Goal: Task Accomplishment & Management: Manage account settings

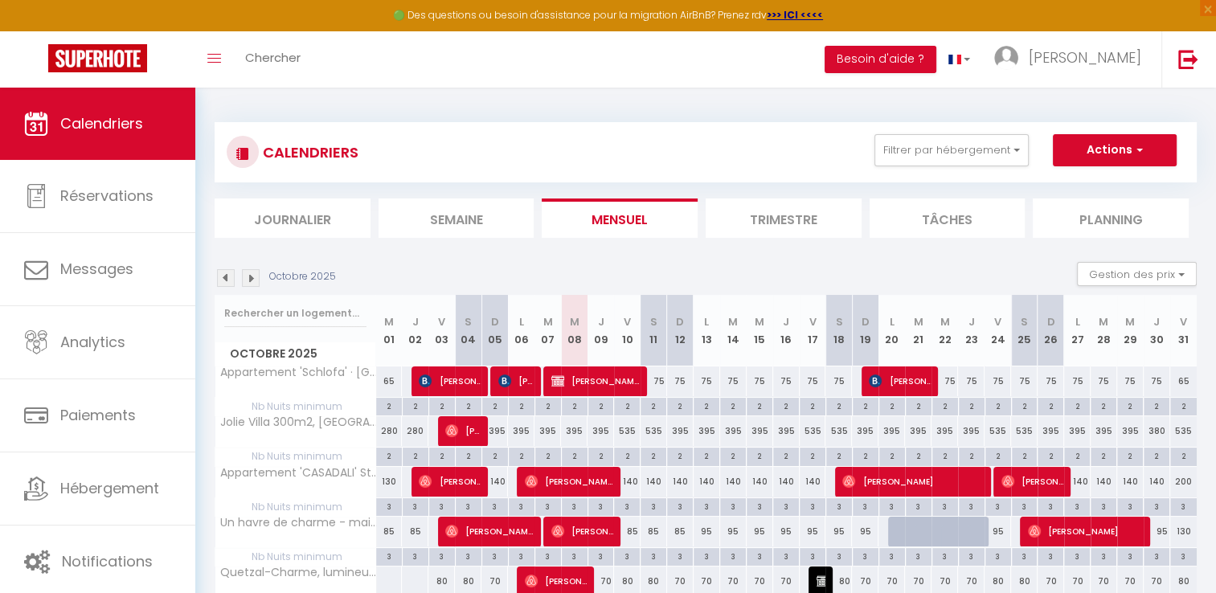
click at [248, 282] on img at bounding box center [251, 278] width 18 height 18
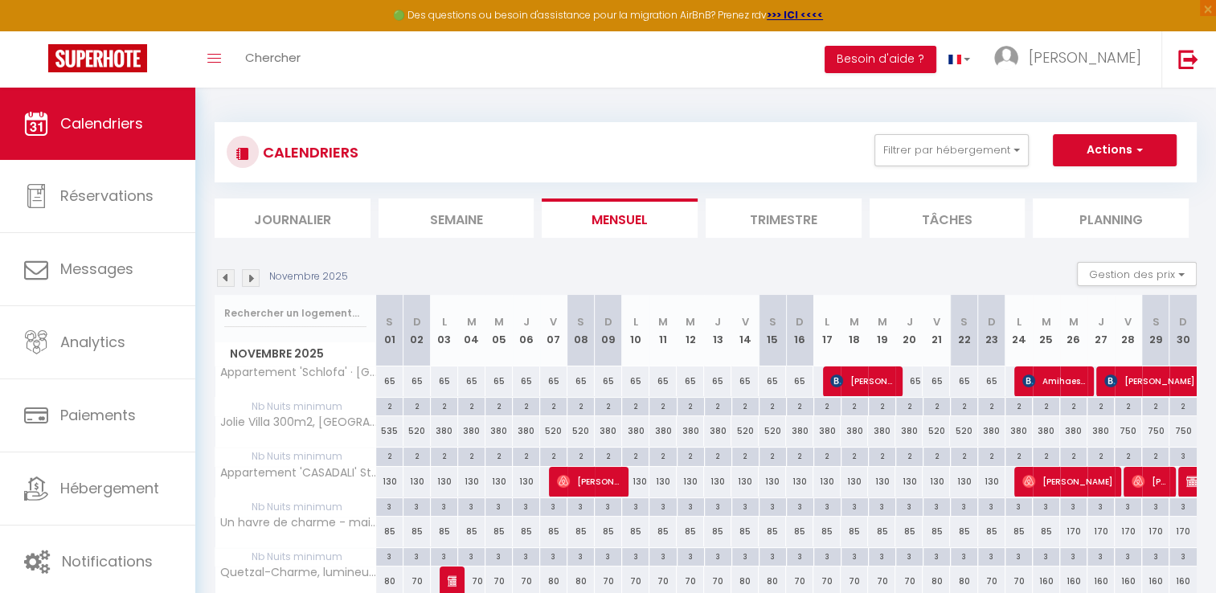
click at [248, 282] on img at bounding box center [251, 278] width 18 height 18
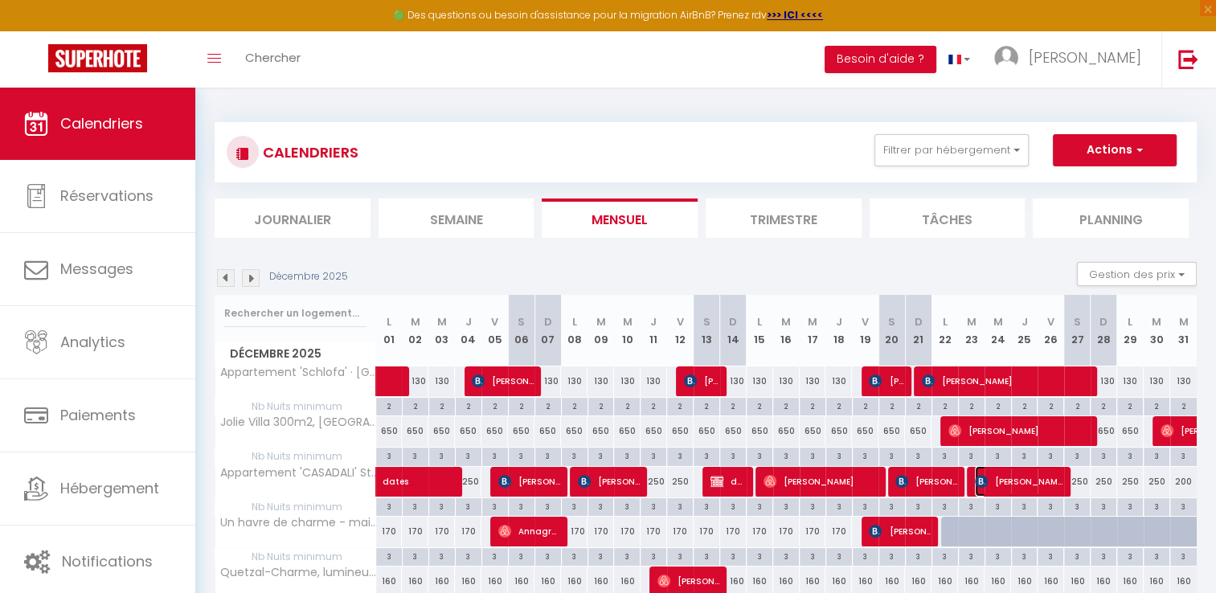
click at [989, 482] on span "[PERSON_NAME]" at bounding box center [1019, 481] width 88 height 31
select select "OK"
select select "KO"
select select "0"
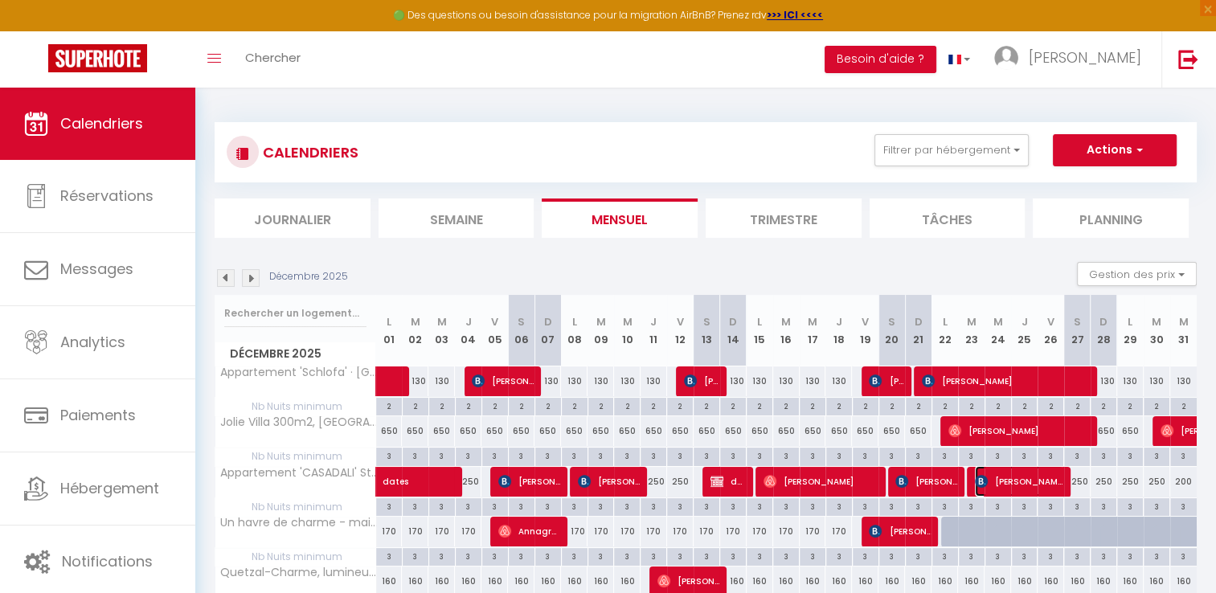
select select "1"
select select
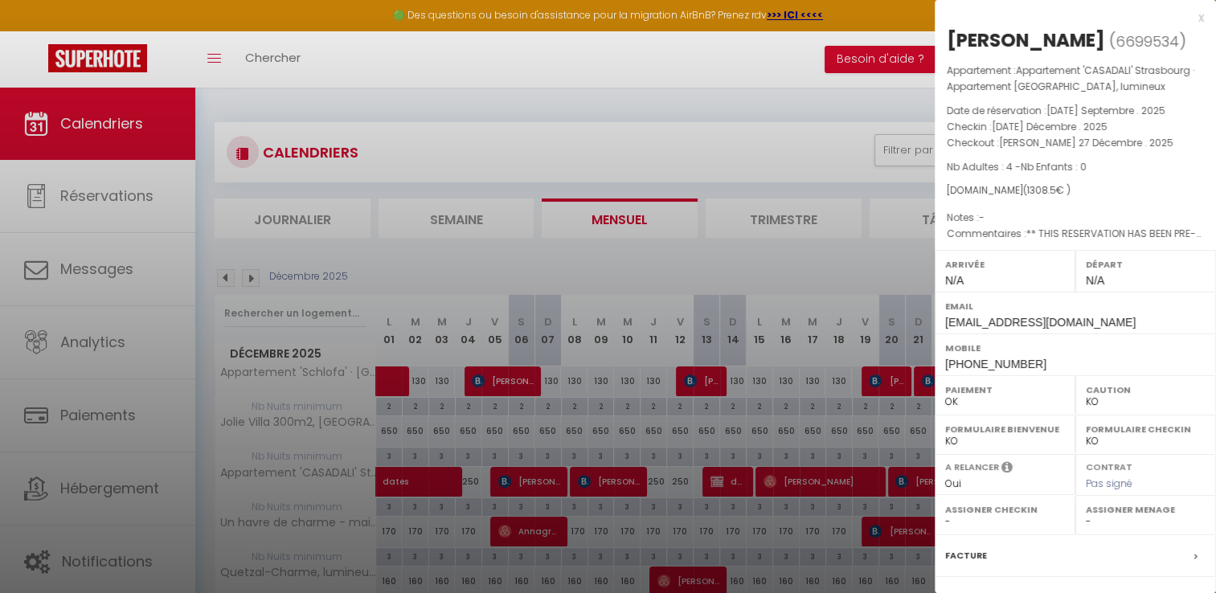
click at [991, 474] on label "A relancer" at bounding box center [972, 468] width 54 height 14
click at [1184, 20] on div "x" at bounding box center [1069, 17] width 269 height 19
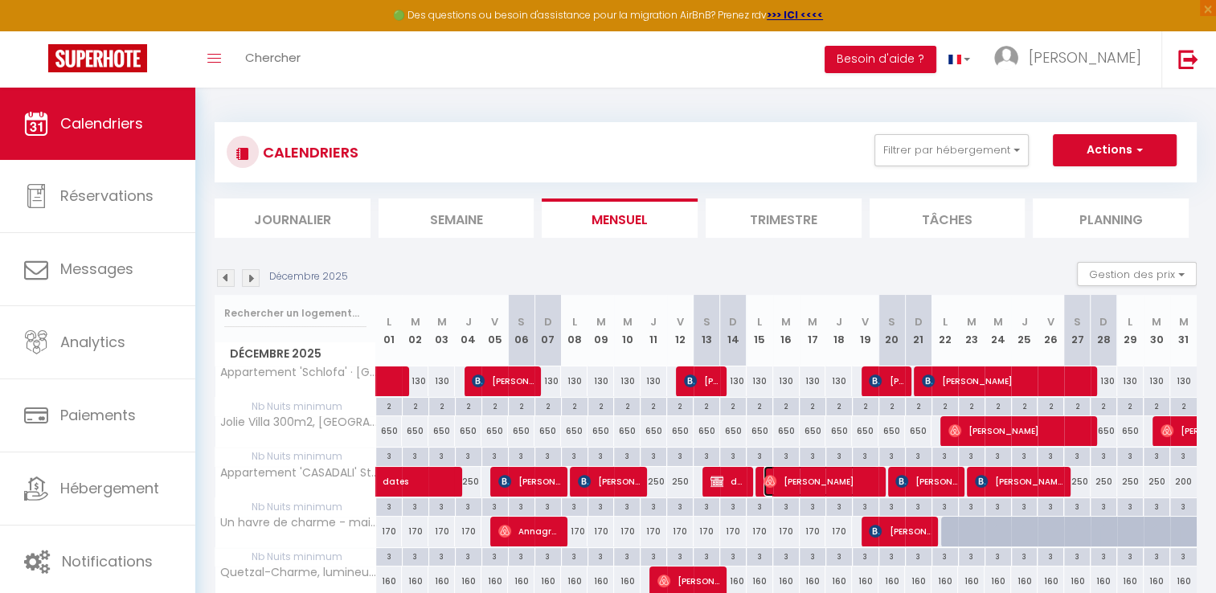
click at [797, 484] on span "[PERSON_NAME]" at bounding box center [821, 481] width 115 height 31
select select "OK"
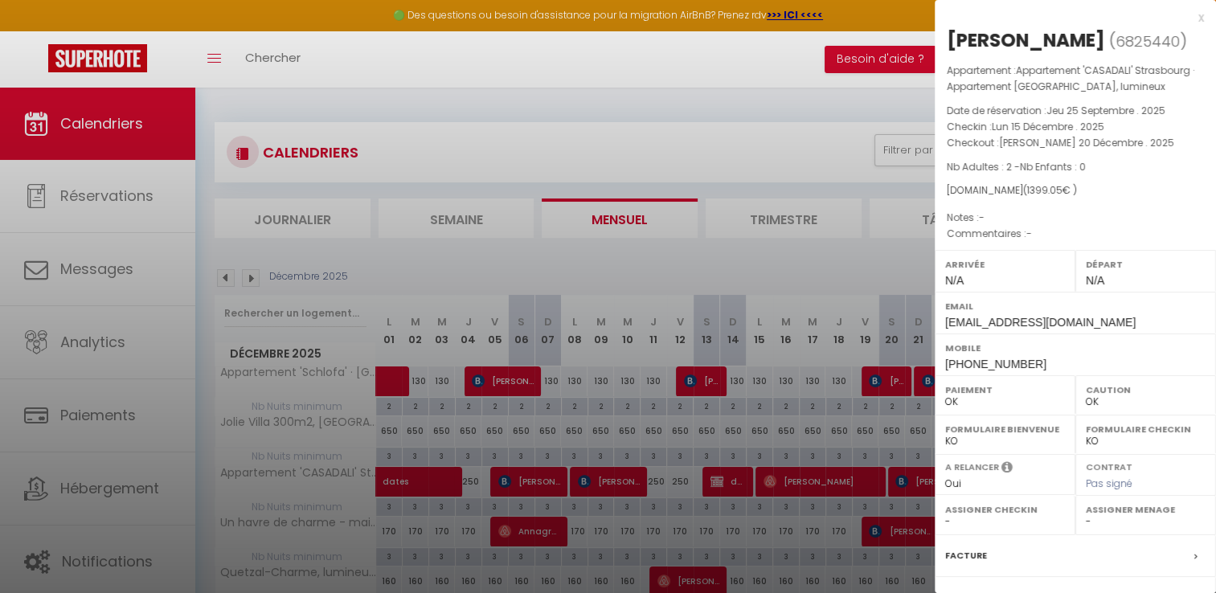
click at [1185, 14] on div "x" at bounding box center [1069, 17] width 269 height 19
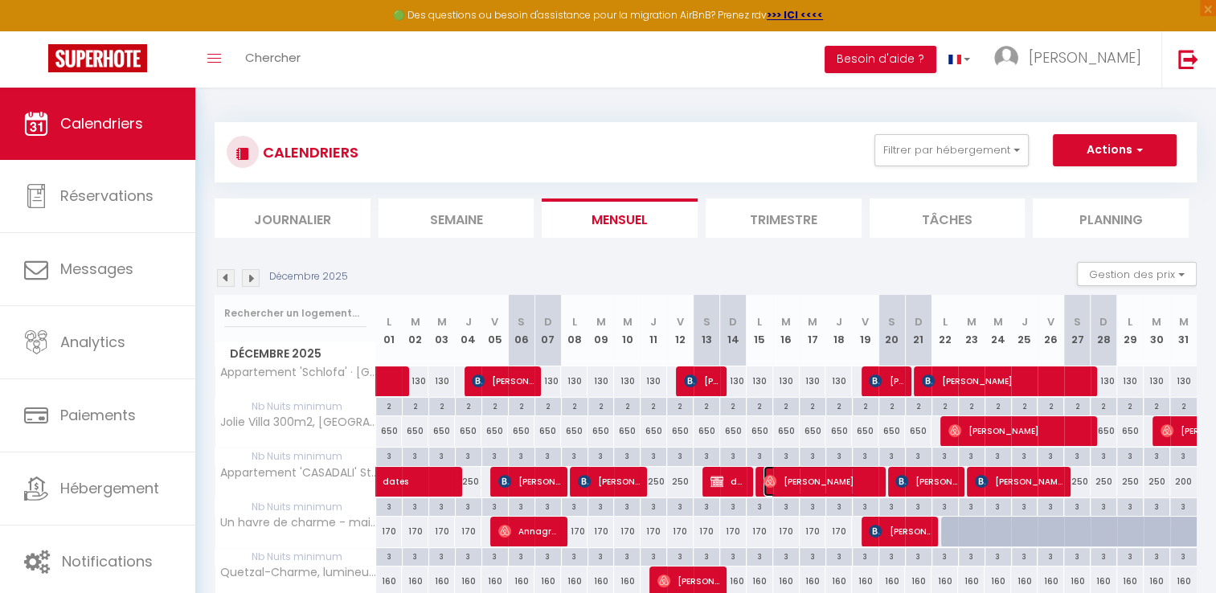
click at [813, 490] on span "[PERSON_NAME]" at bounding box center [821, 481] width 115 height 31
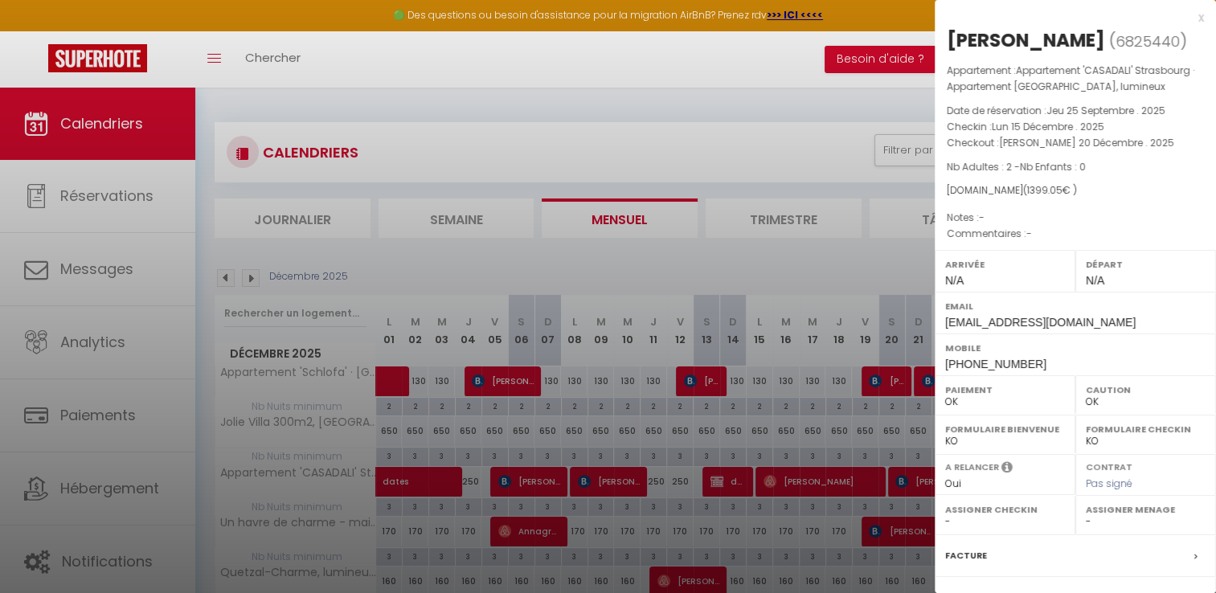
click at [1189, 21] on div "x" at bounding box center [1069, 17] width 269 height 19
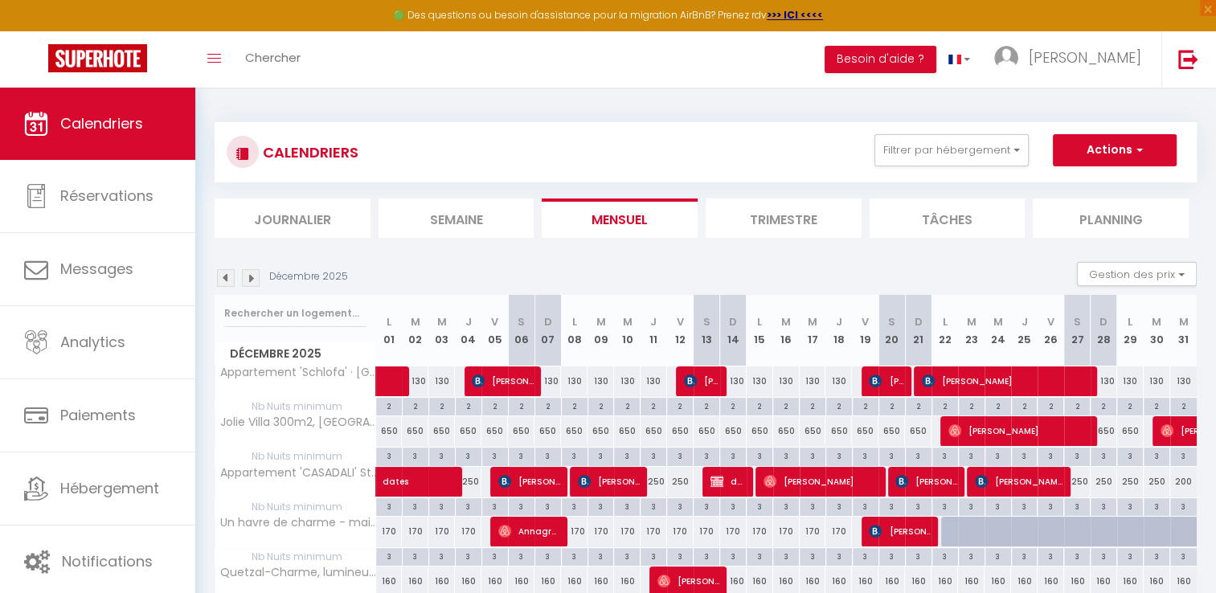
click at [222, 282] on img at bounding box center [226, 278] width 18 height 18
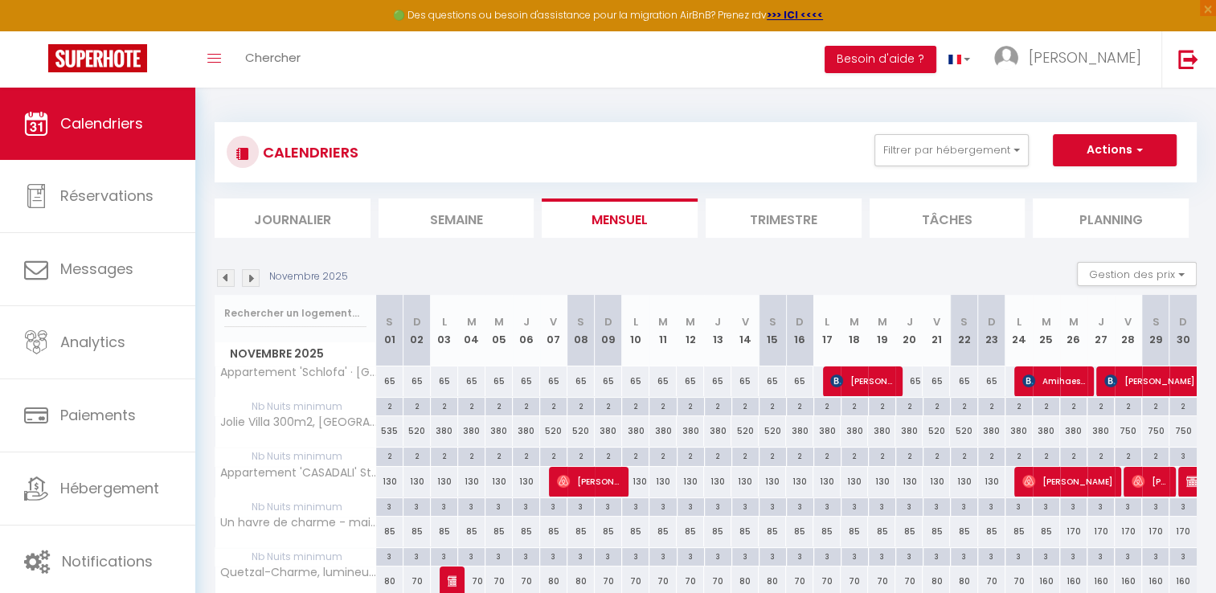
click at [222, 282] on img at bounding box center [226, 278] width 18 height 18
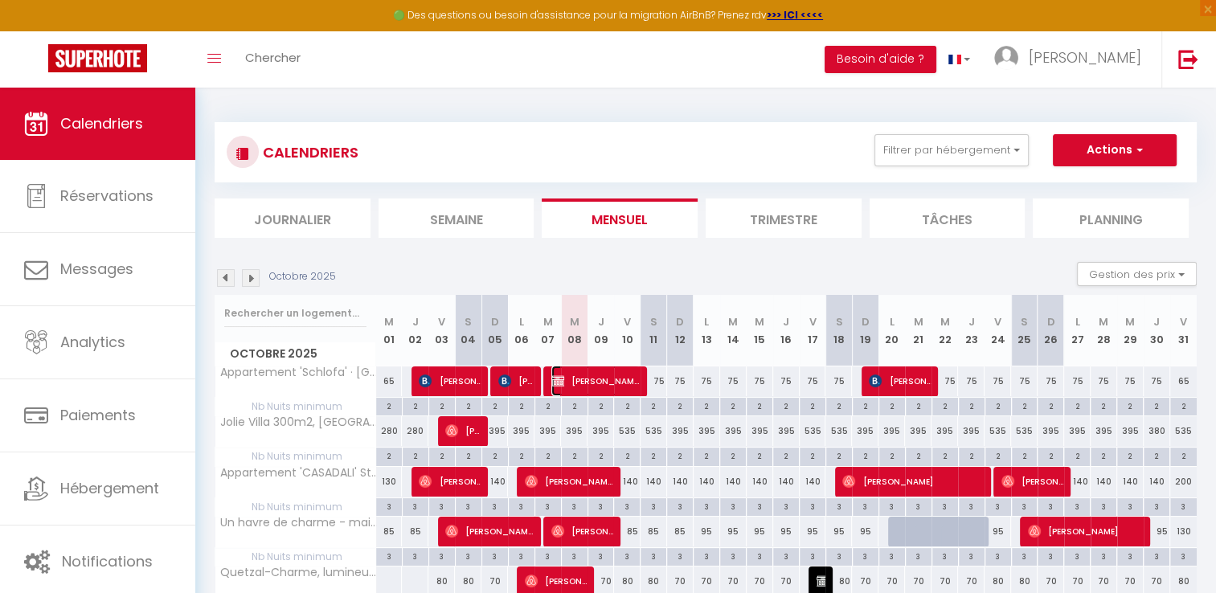
click at [593, 374] on span "[PERSON_NAME]" at bounding box center [595, 381] width 88 height 31
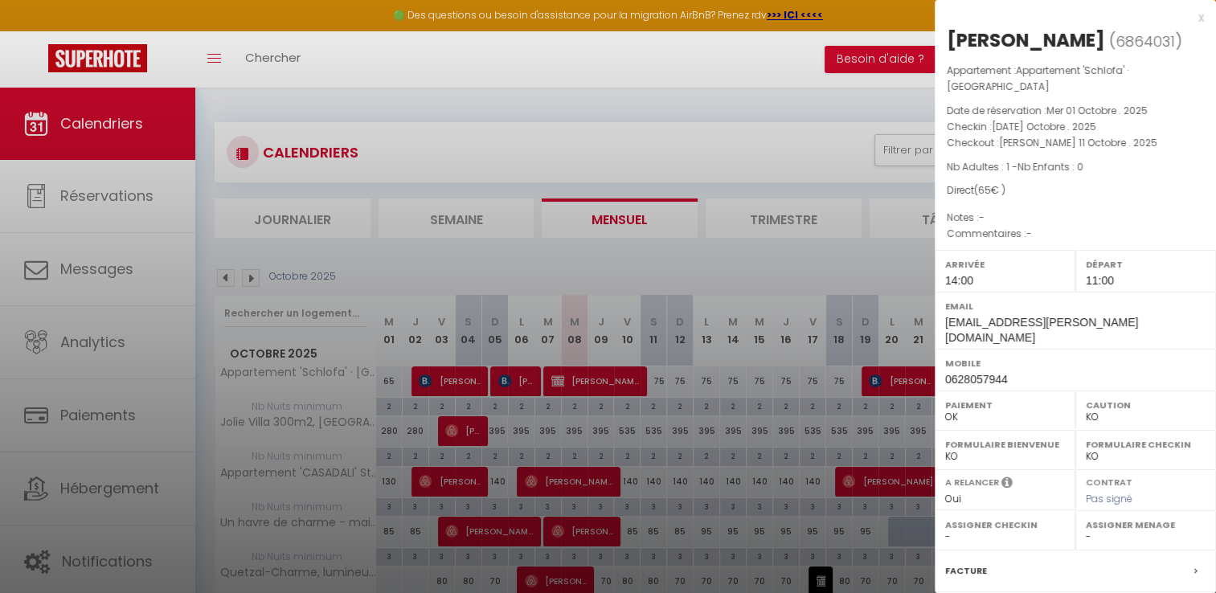
click at [1190, 15] on div "x" at bounding box center [1069, 17] width 269 height 19
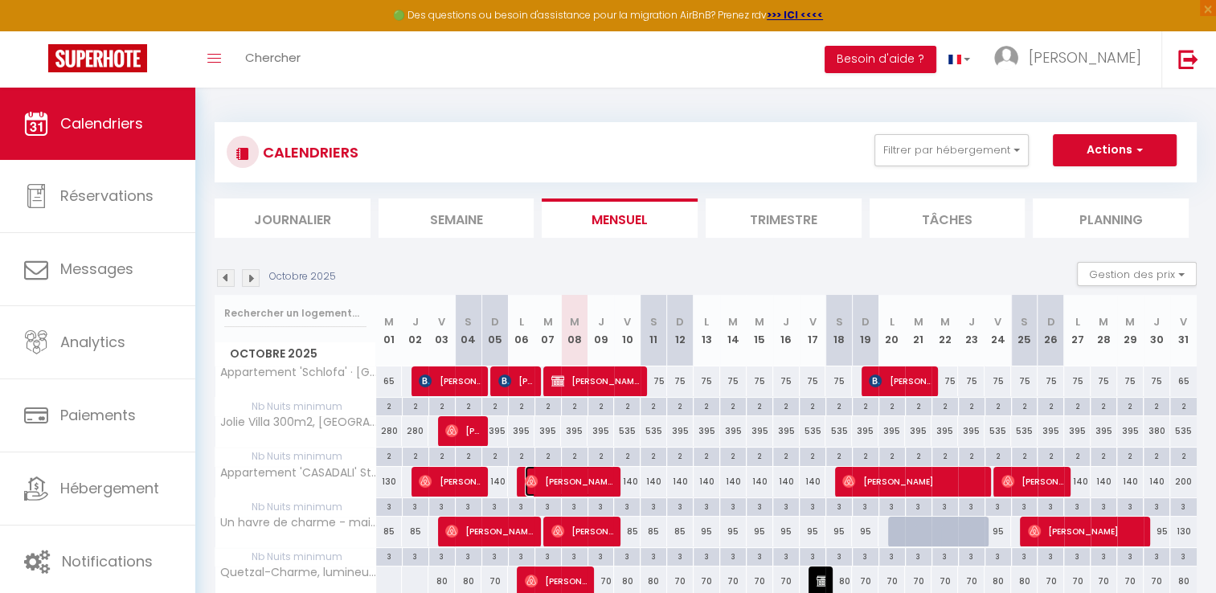
click at [565, 477] on span "[PERSON_NAME]" at bounding box center [569, 481] width 88 height 31
select select "OK"
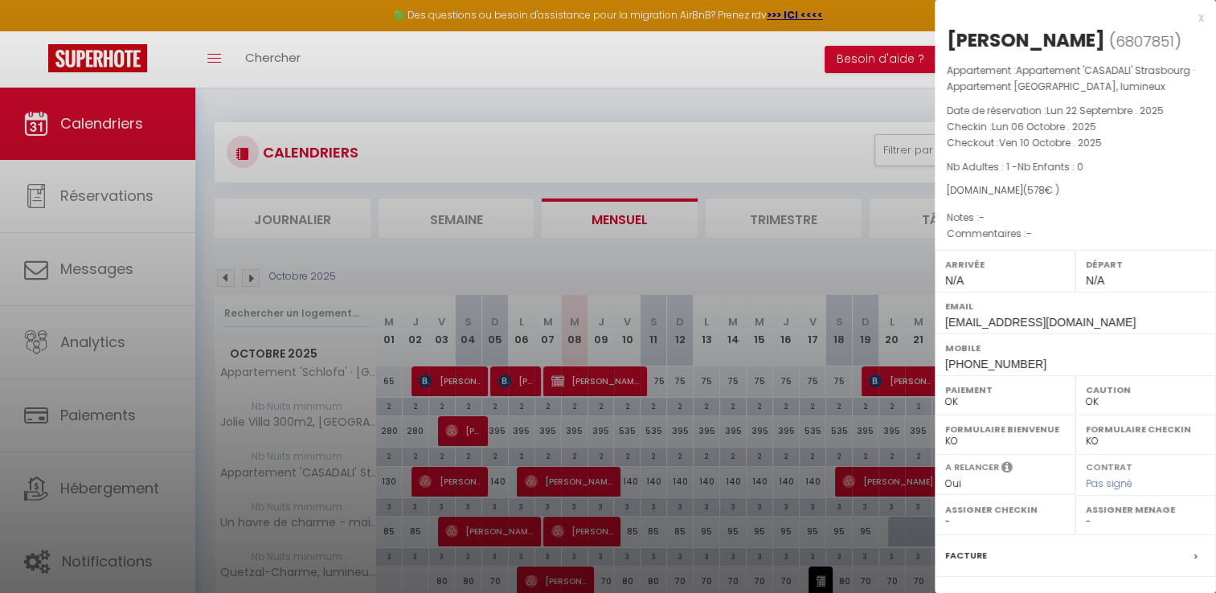
click at [1186, 15] on div "x" at bounding box center [1069, 17] width 269 height 19
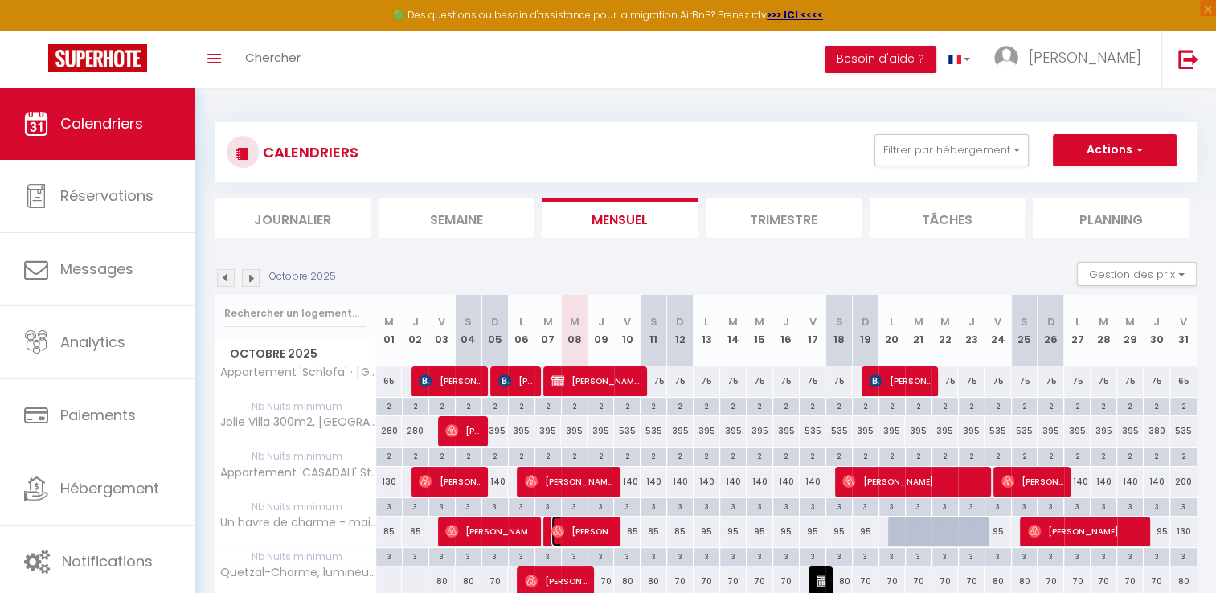
click at [595, 531] on span "[PERSON_NAME]" at bounding box center [582, 531] width 62 height 31
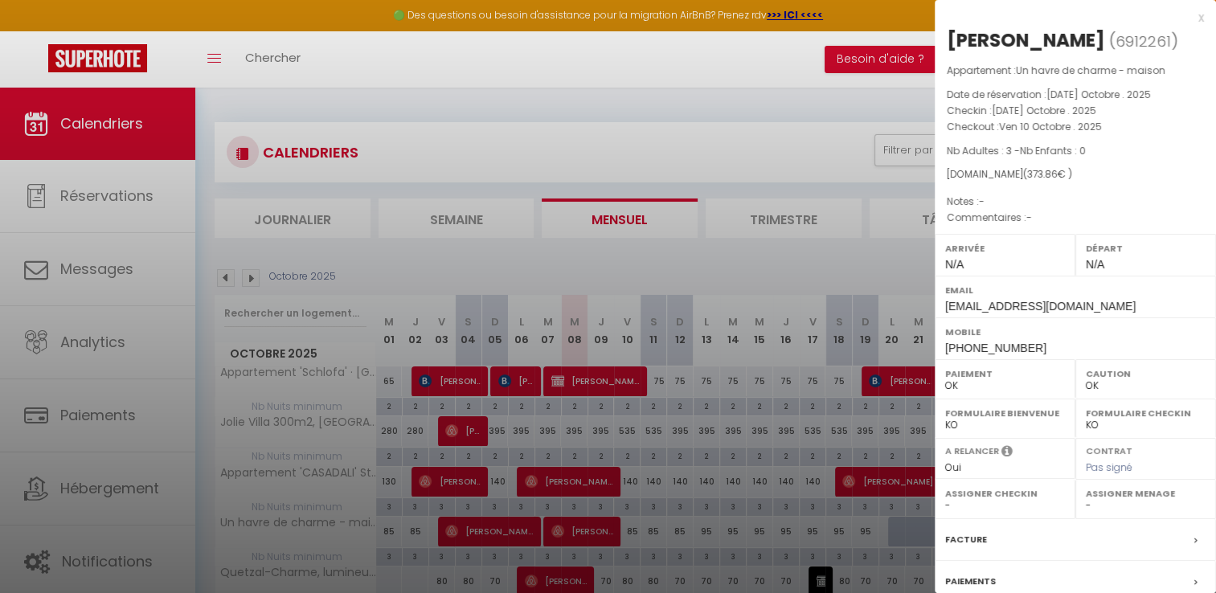
click at [1185, 24] on div "x" at bounding box center [1069, 17] width 269 height 19
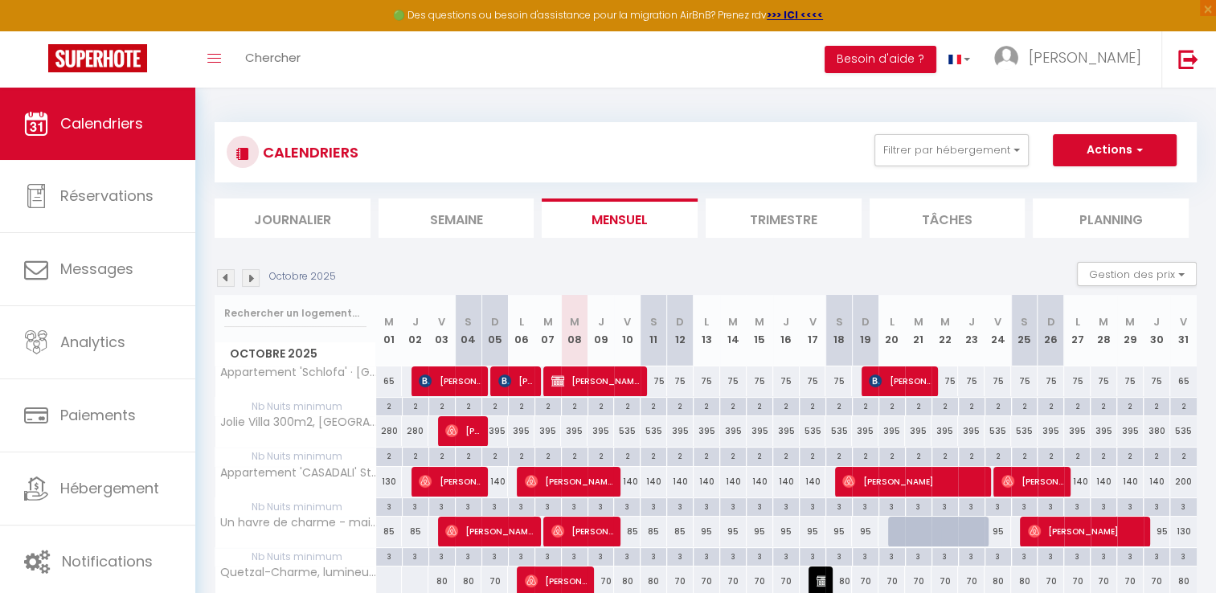
scroll to position [87, 0]
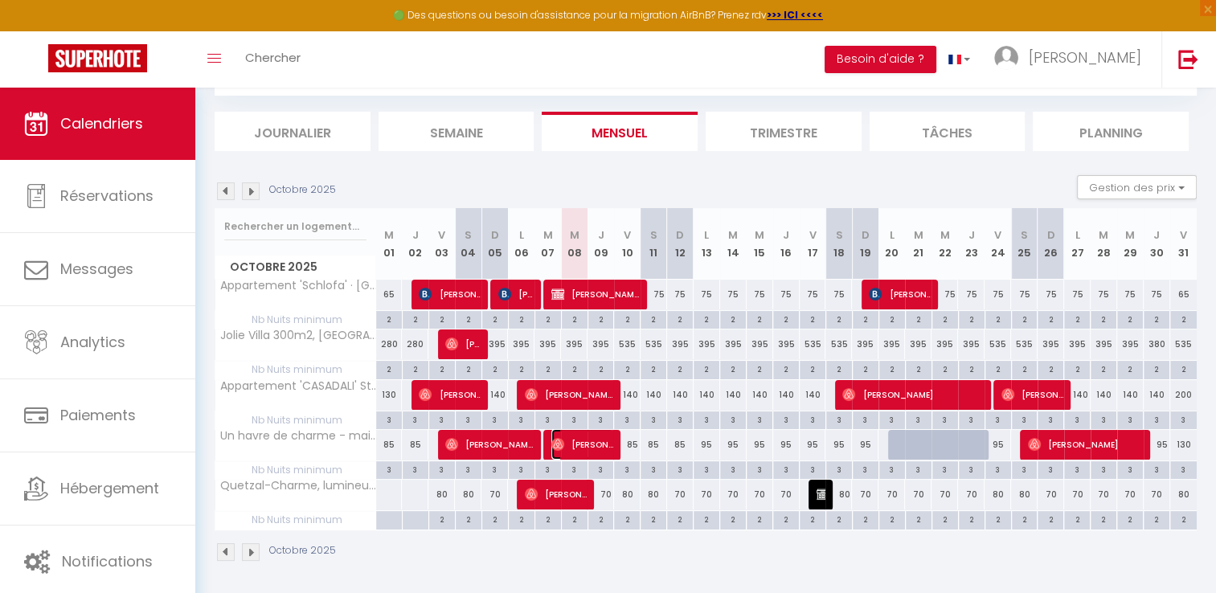
click at [587, 443] on span "[PERSON_NAME]" at bounding box center [582, 444] width 62 height 31
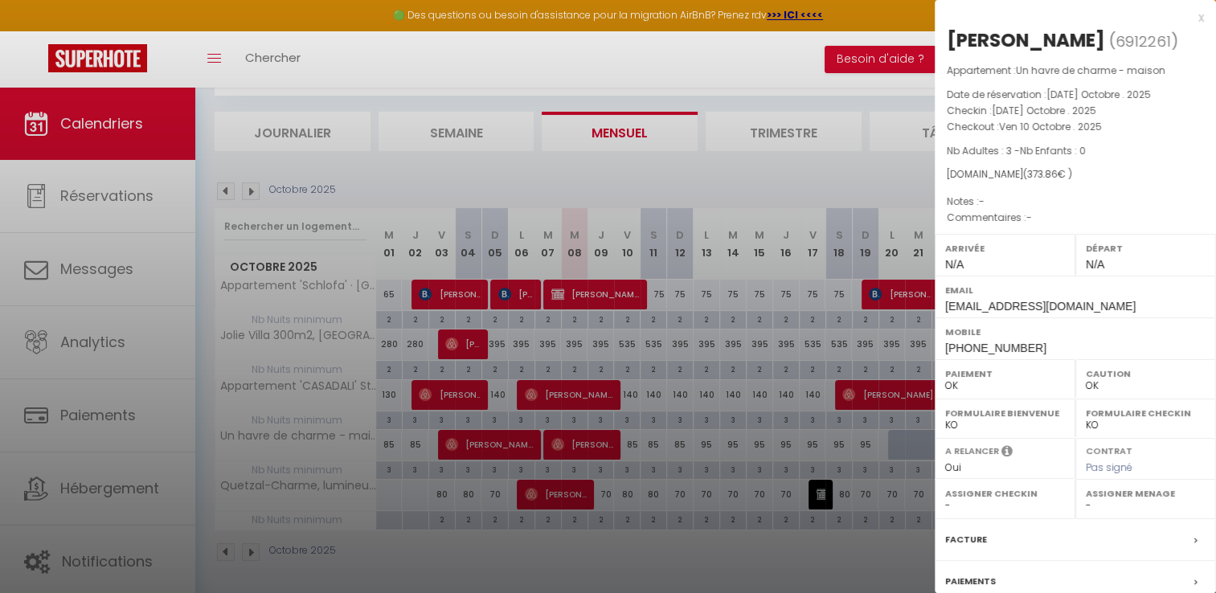
click at [1186, 17] on div "x" at bounding box center [1069, 17] width 269 height 19
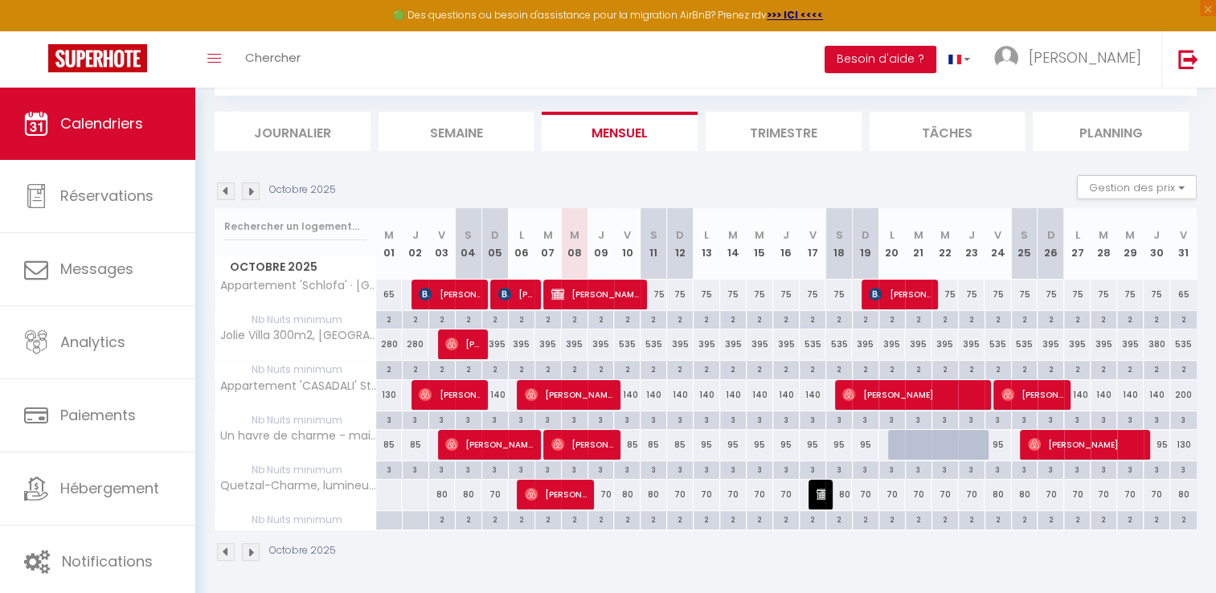
click at [254, 189] on img at bounding box center [251, 191] width 18 height 18
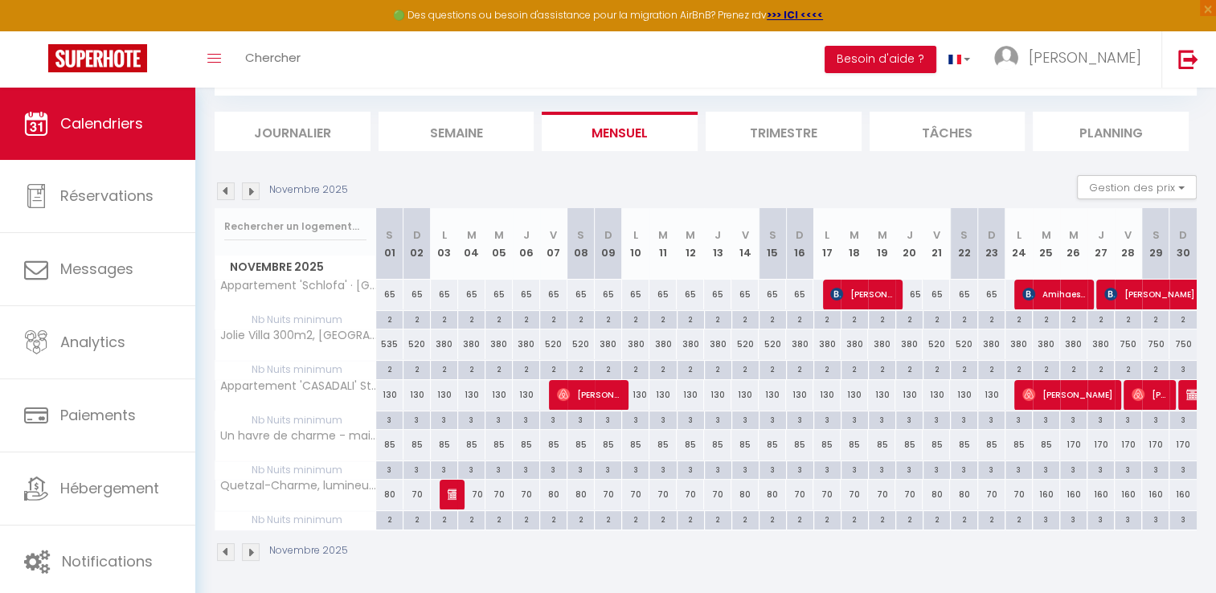
click at [255, 191] on img at bounding box center [251, 191] width 18 height 18
